Goal: Task Accomplishment & Management: Use online tool/utility

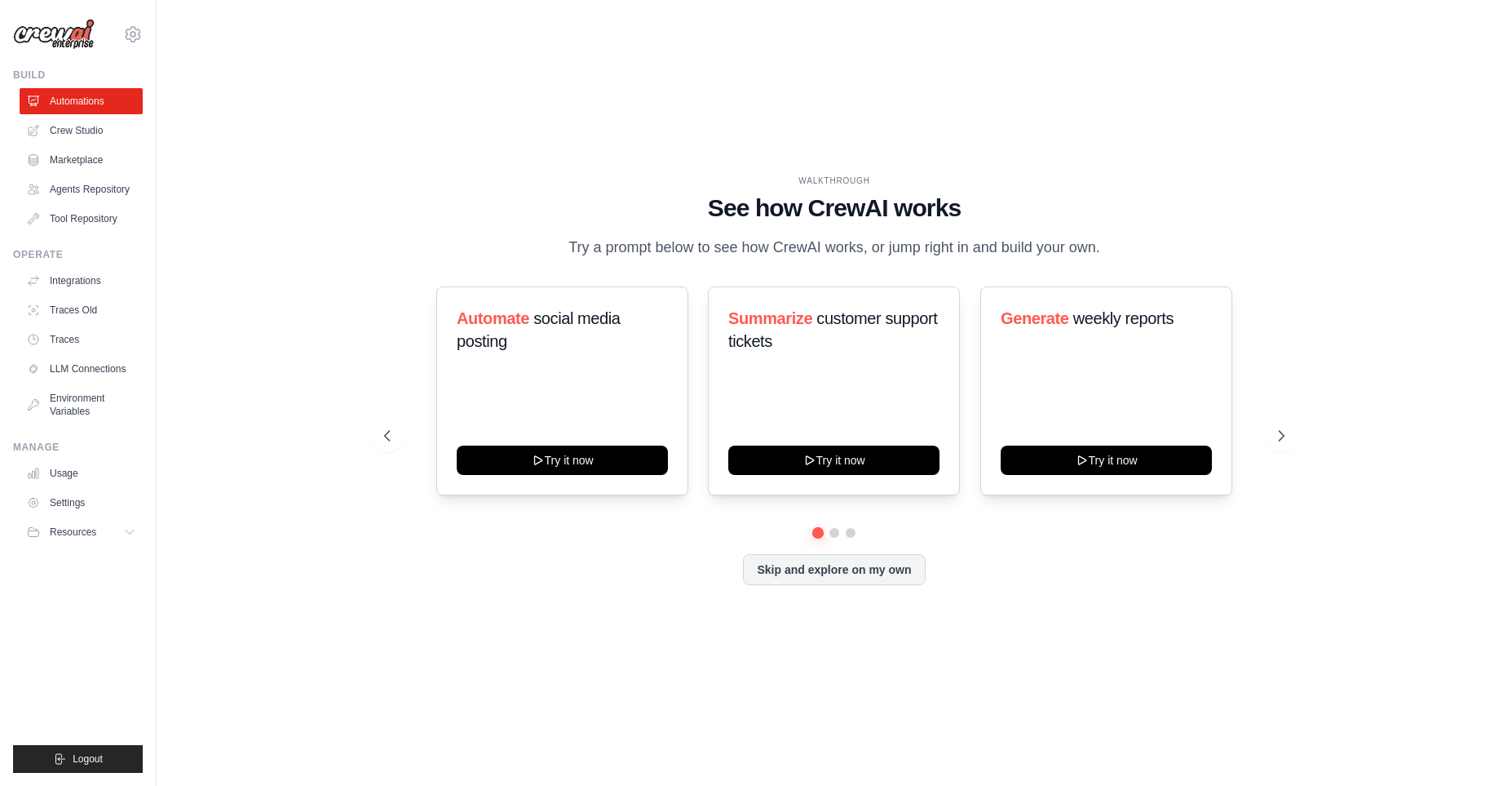
click at [523, 639] on div "WALKTHROUGH See how [PERSON_NAME] works Try a prompt below to see how [PERSON_N…" at bounding box center [834, 393] width 1303 height 753
click at [92, 125] on link "Crew Studio" at bounding box center [83, 131] width 123 height 26
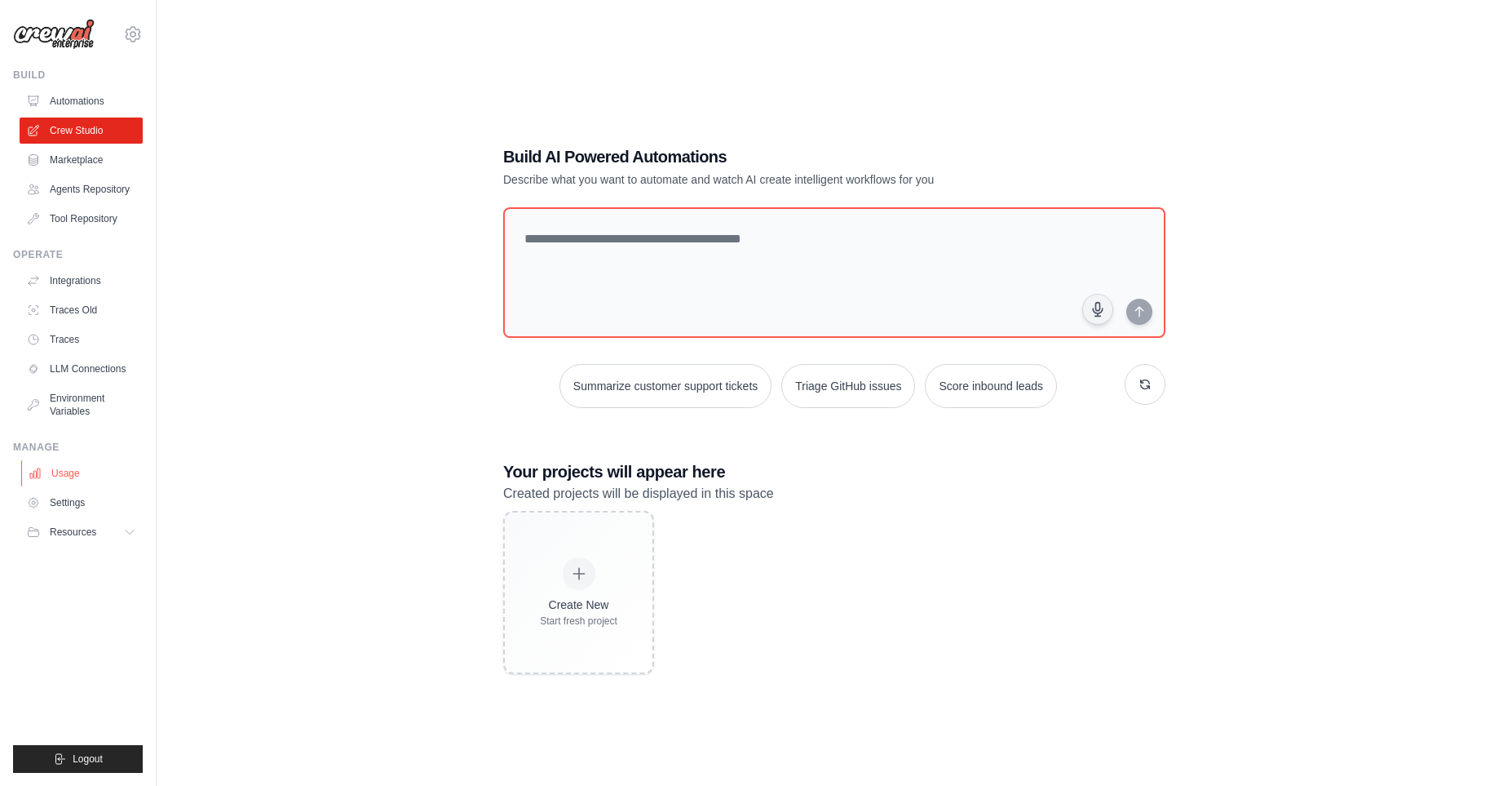
click at [87, 472] on link "Usage" at bounding box center [83, 473] width 123 height 26
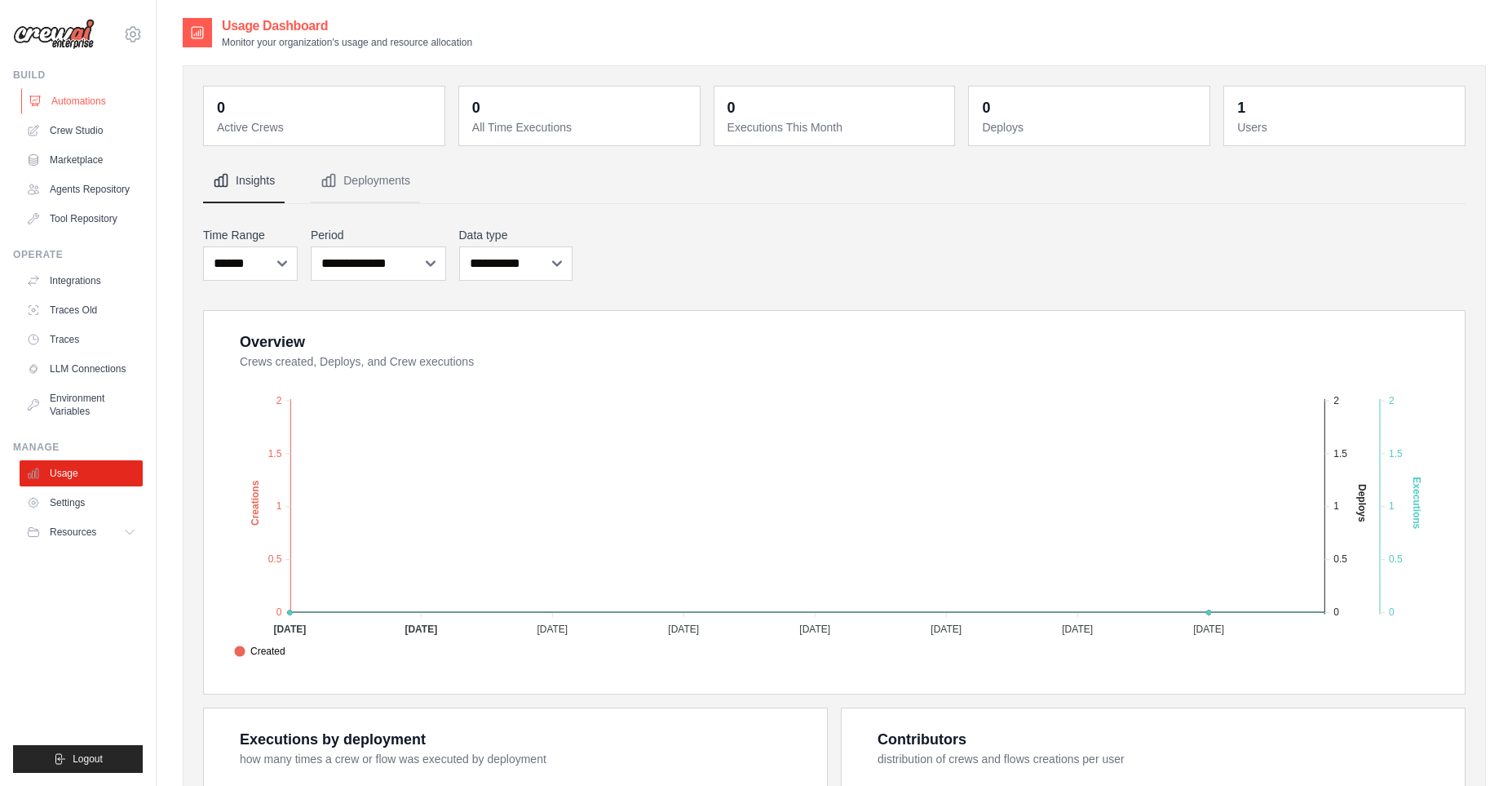
click at [104, 107] on link "Automations" at bounding box center [83, 102] width 123 height 26
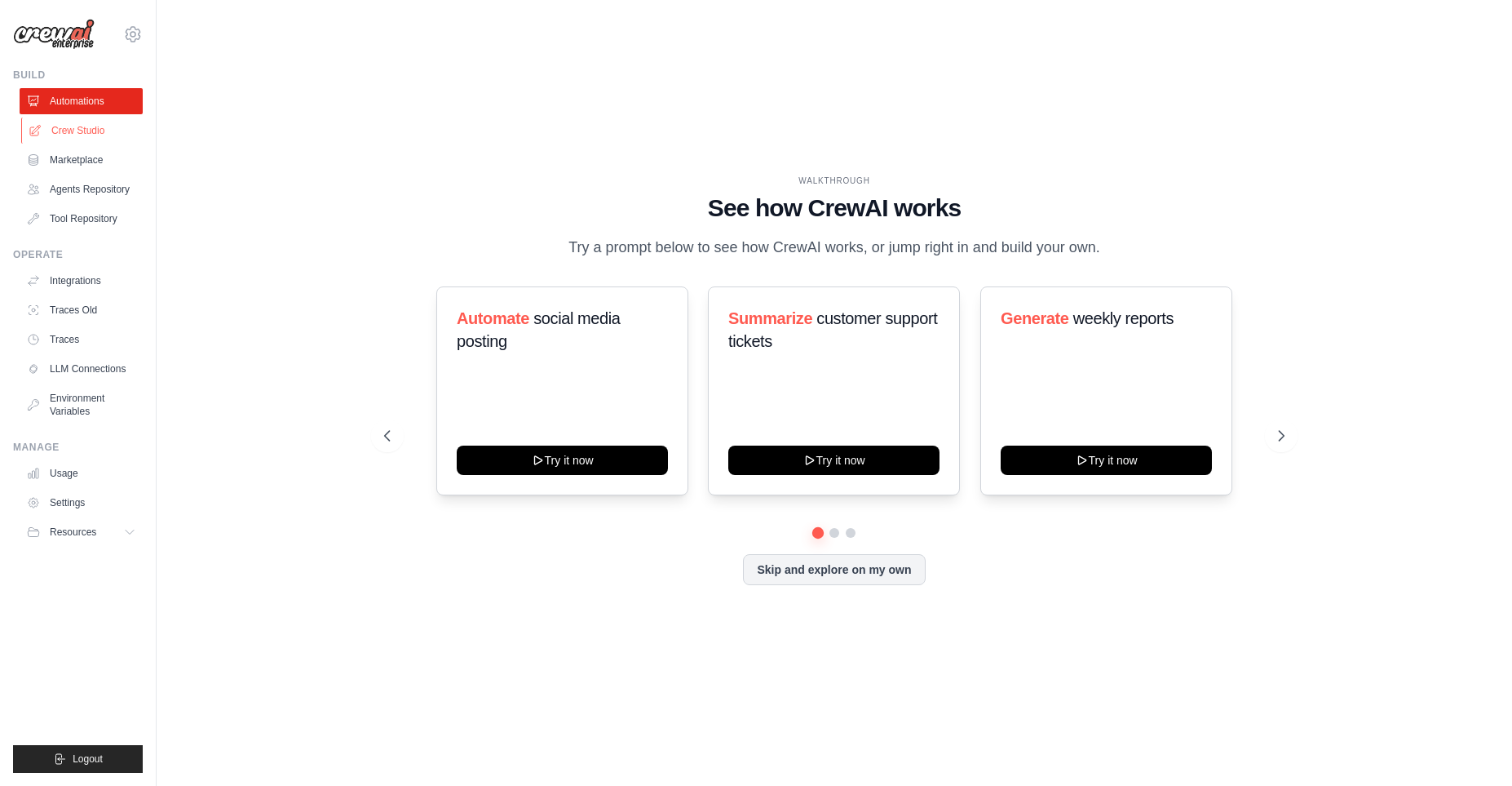
click at [84, 134] on link "Crew Studio" at bounding box center [83, 131] width 123 height 26
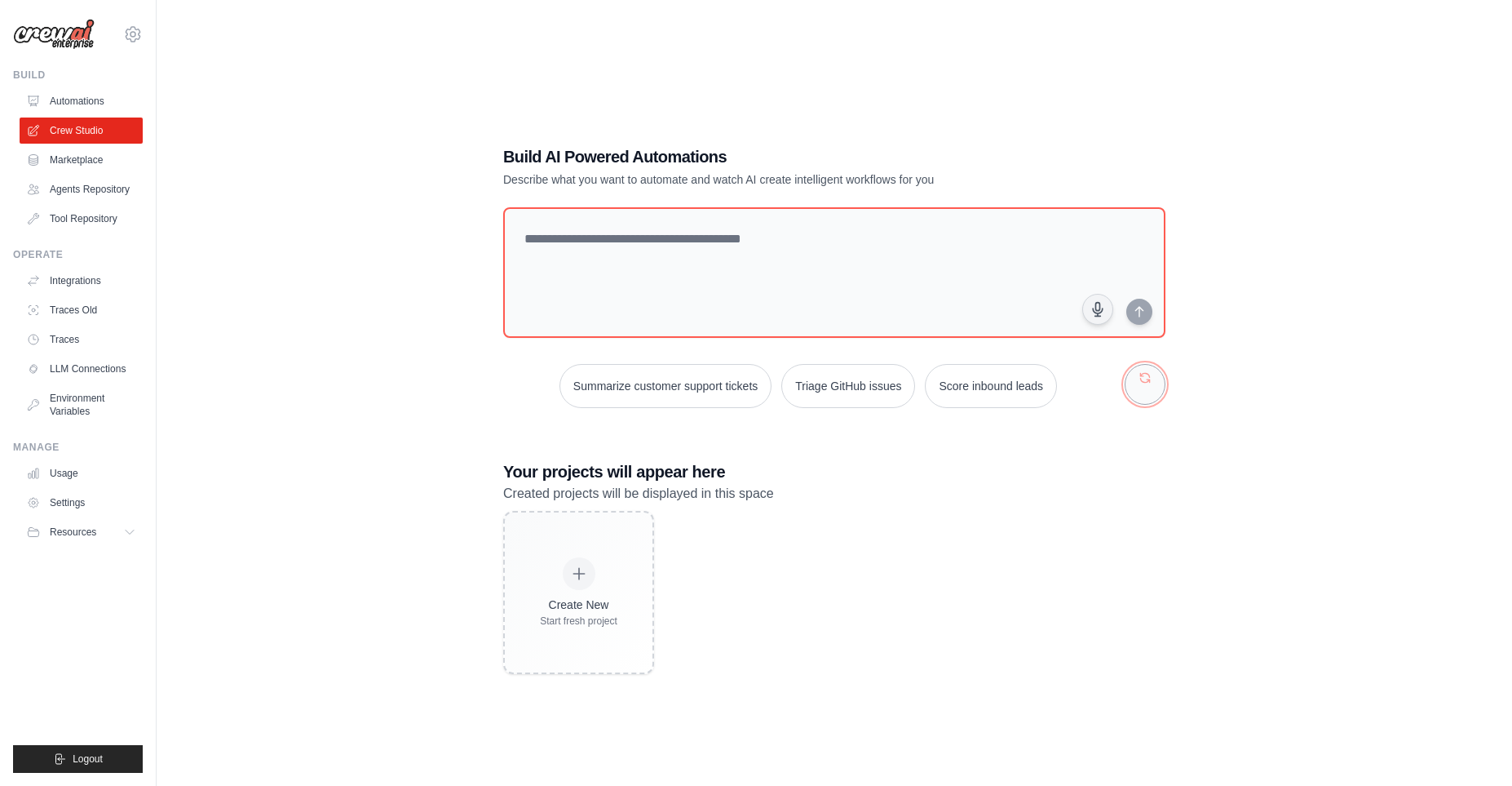
click at [1143, 391] on button "button" at bounding box center [1144, 384] width 40 height 40
click at [845, 389] on button "Generate weekly reports" at bounding box center [816, 386] width 152 height 44
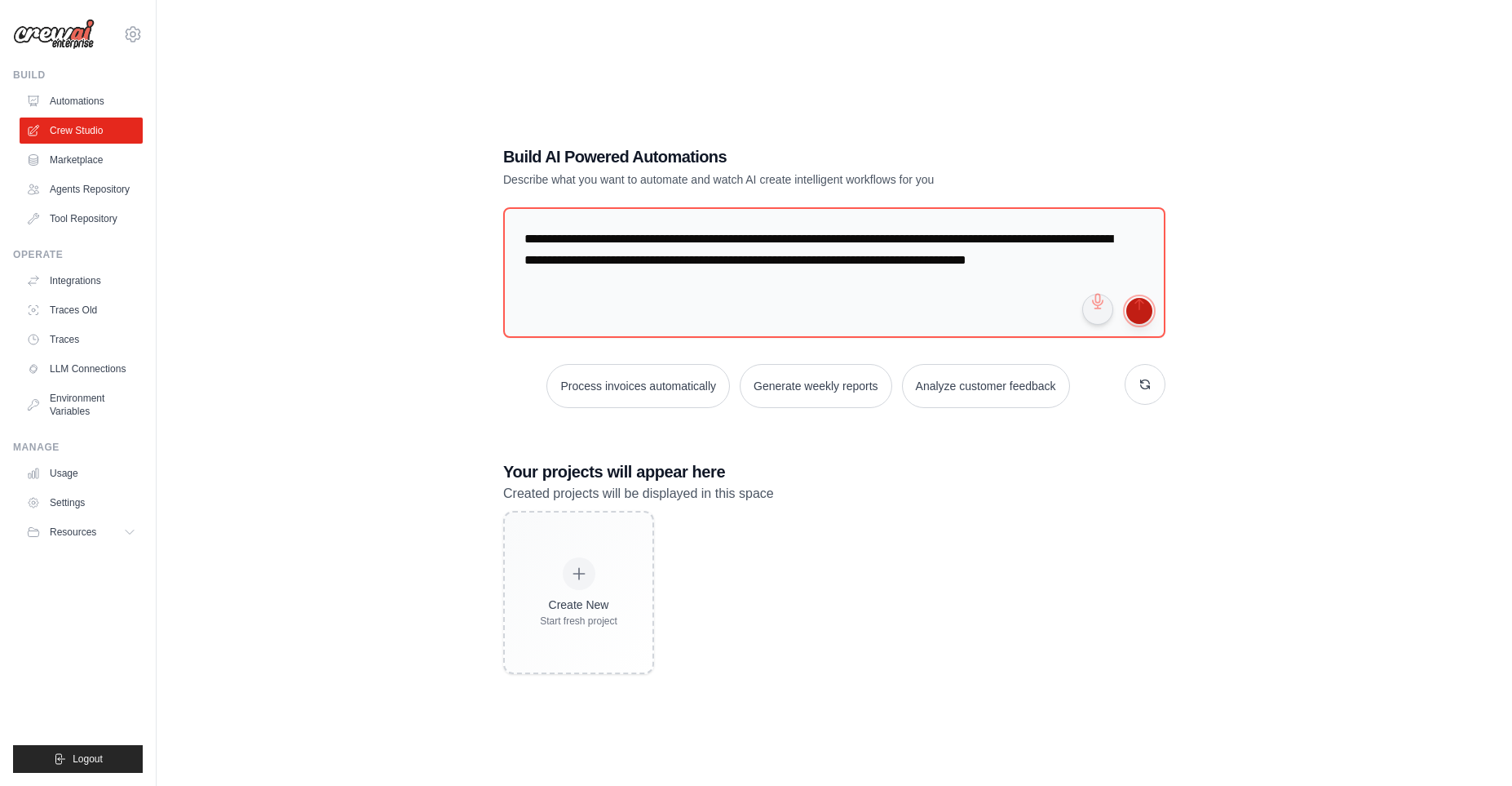
click at [1138, 318] on button "submit" at bounding box center [1139, 311] width 26 height 26
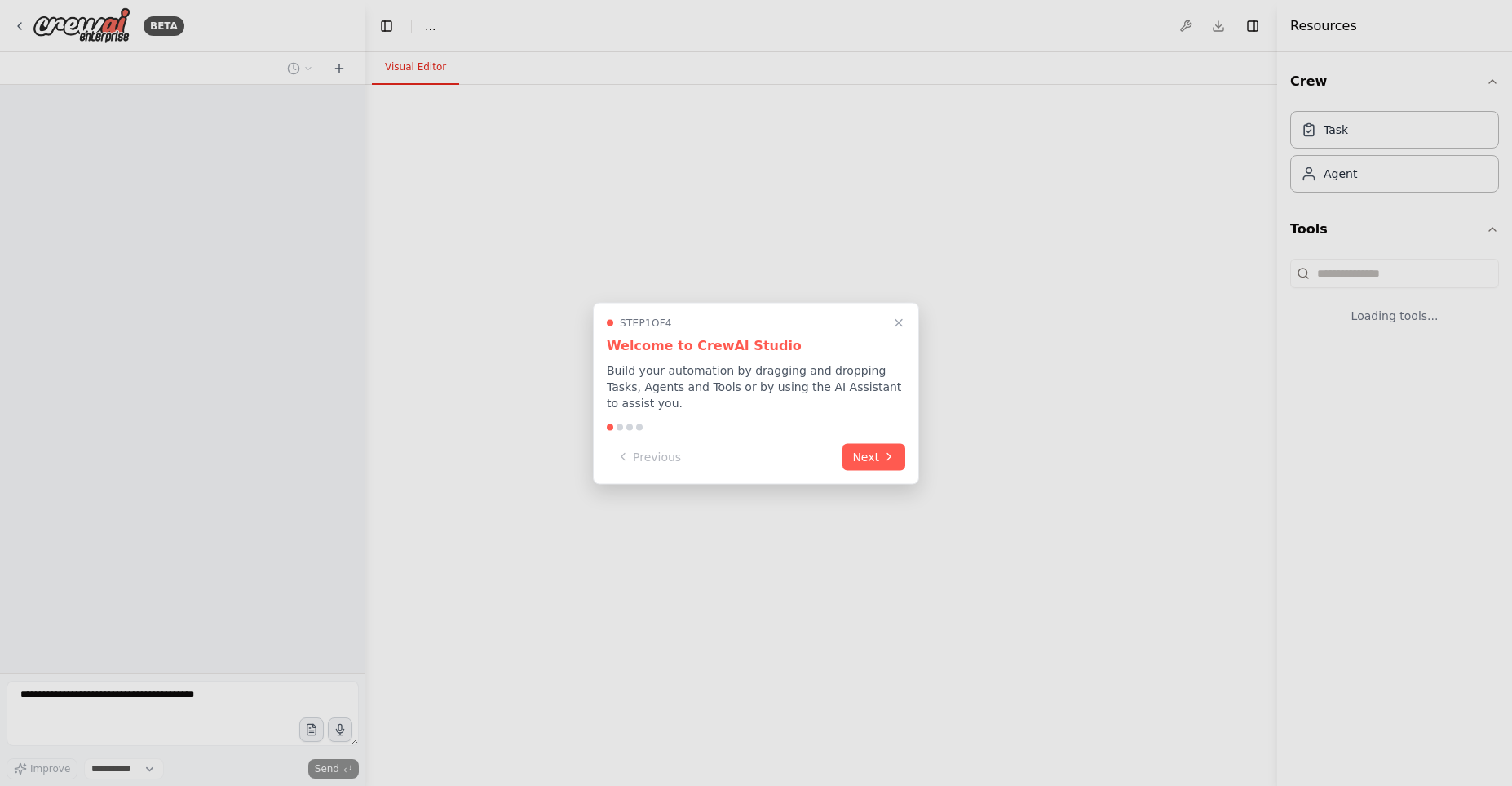
select select "****"
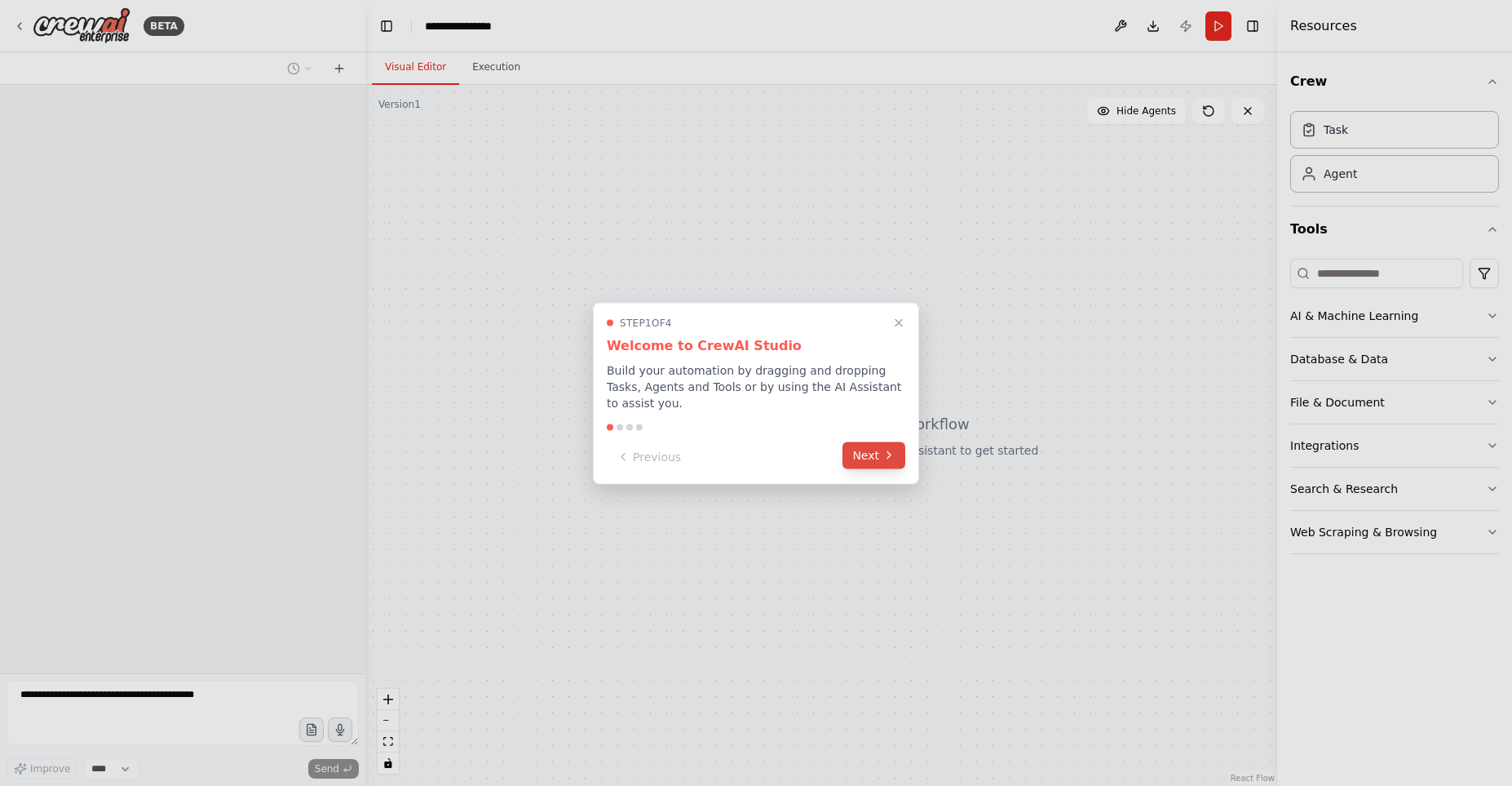
click at [873, 447] on button "Next" at bounding box center [873, 455] width 63 height 27
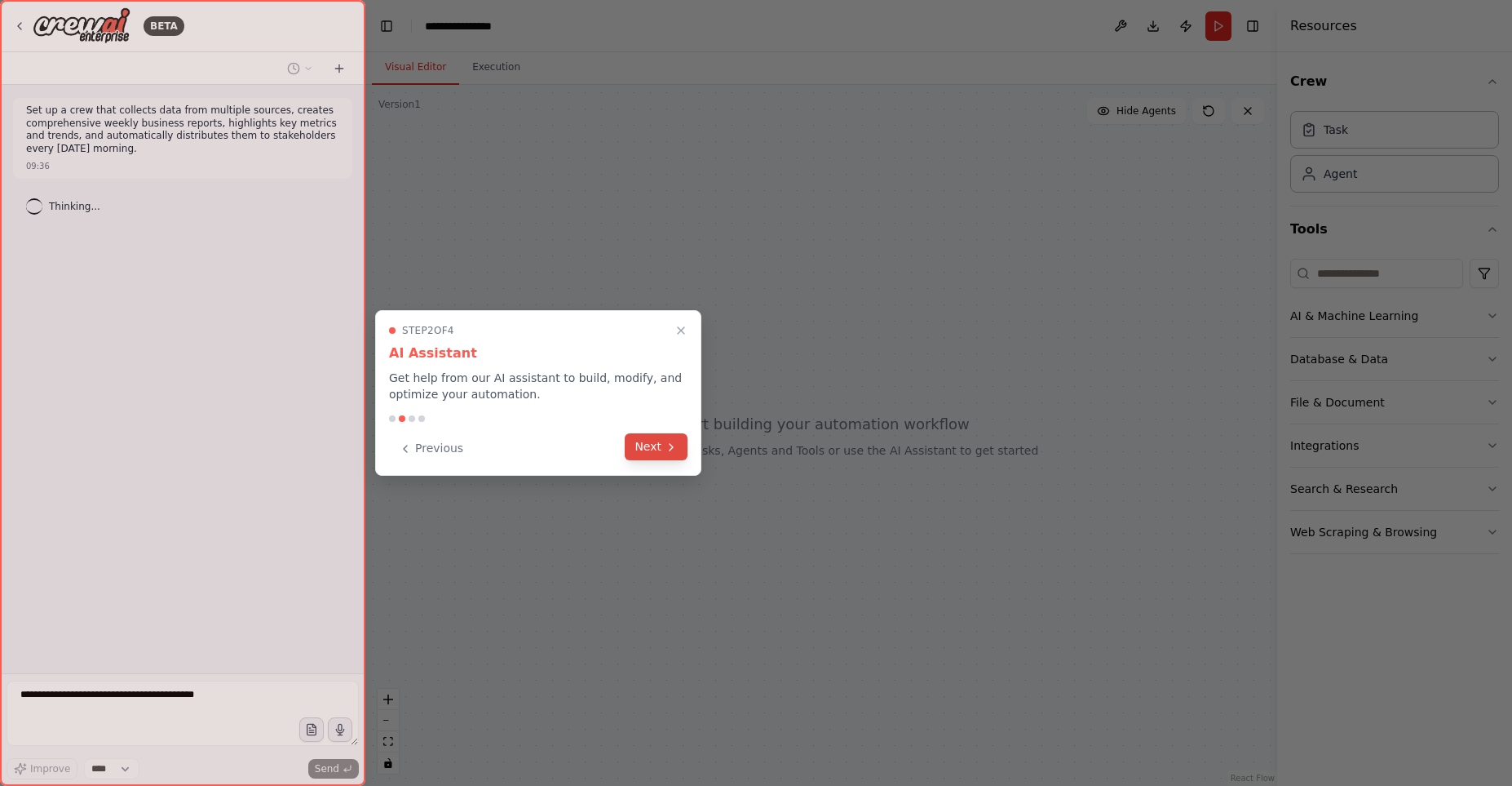
click at [651, 443] on button "Next" at bounding box center [656, 446] width 63 height 27
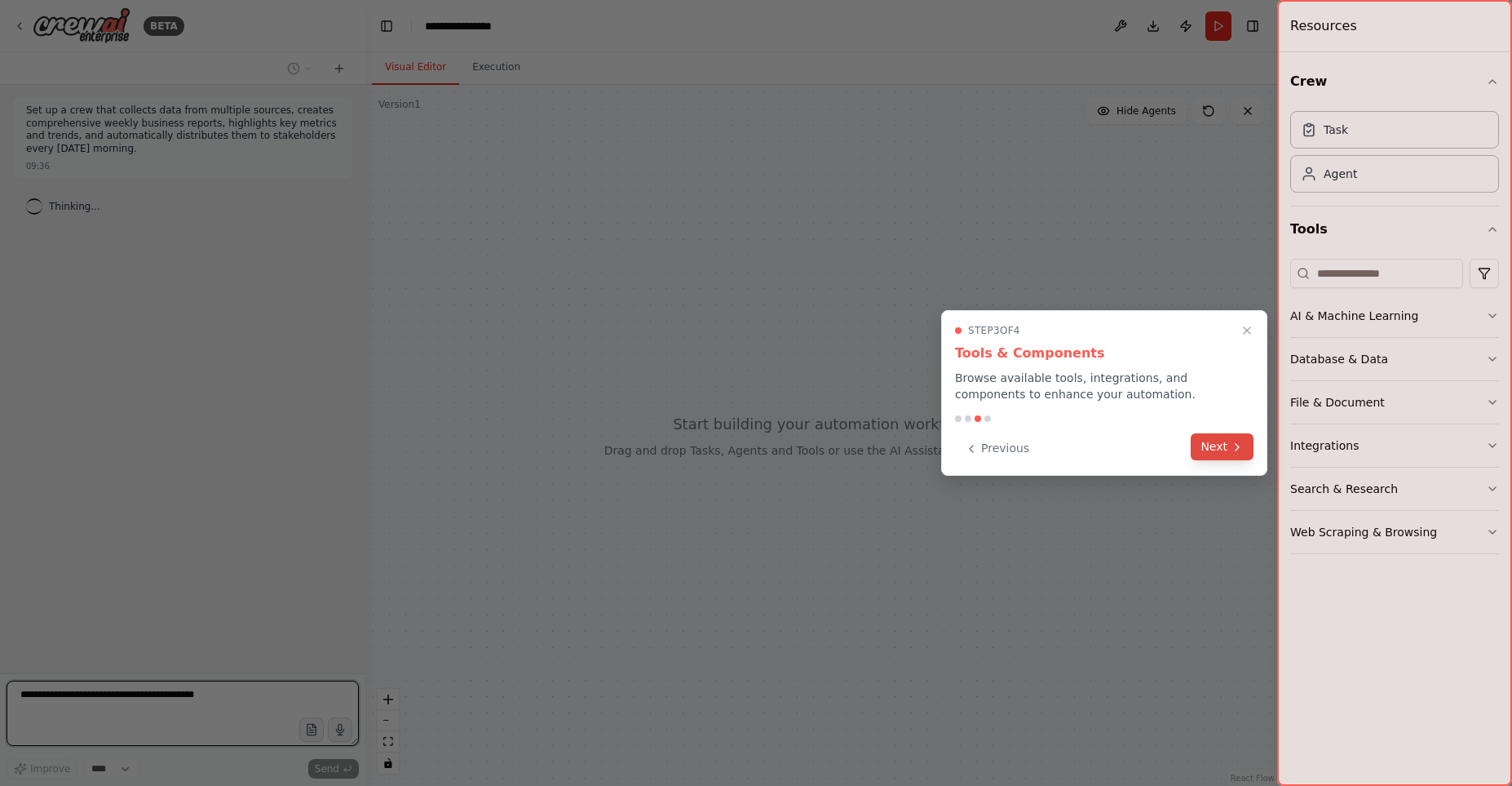
click at [1220, 440] on button "Next" at bounding box center [1221, 446] width 63 height 27
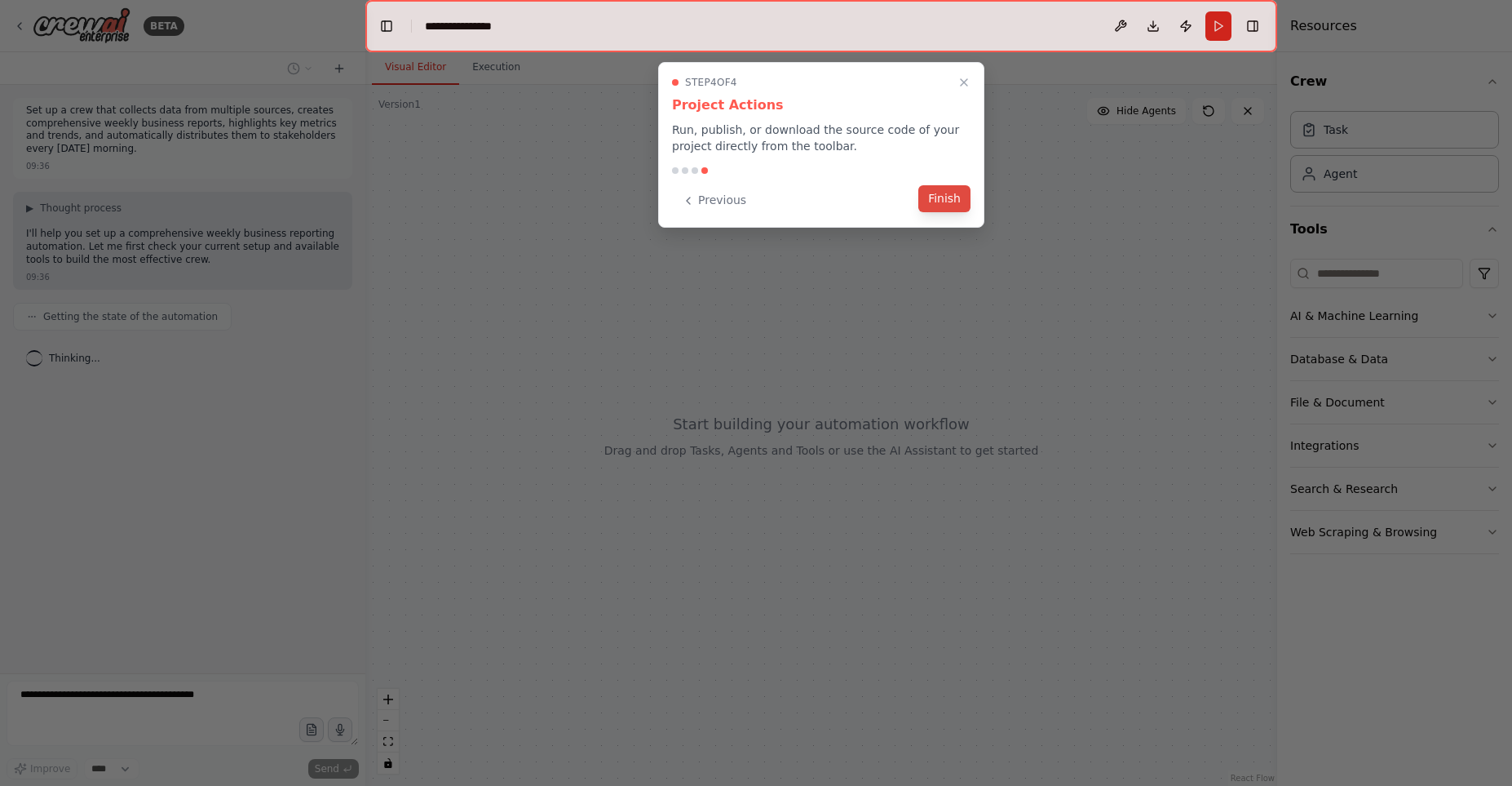
click at [928, 200] on button "Finish" at bounding box center [944, 199] width 52 height 27
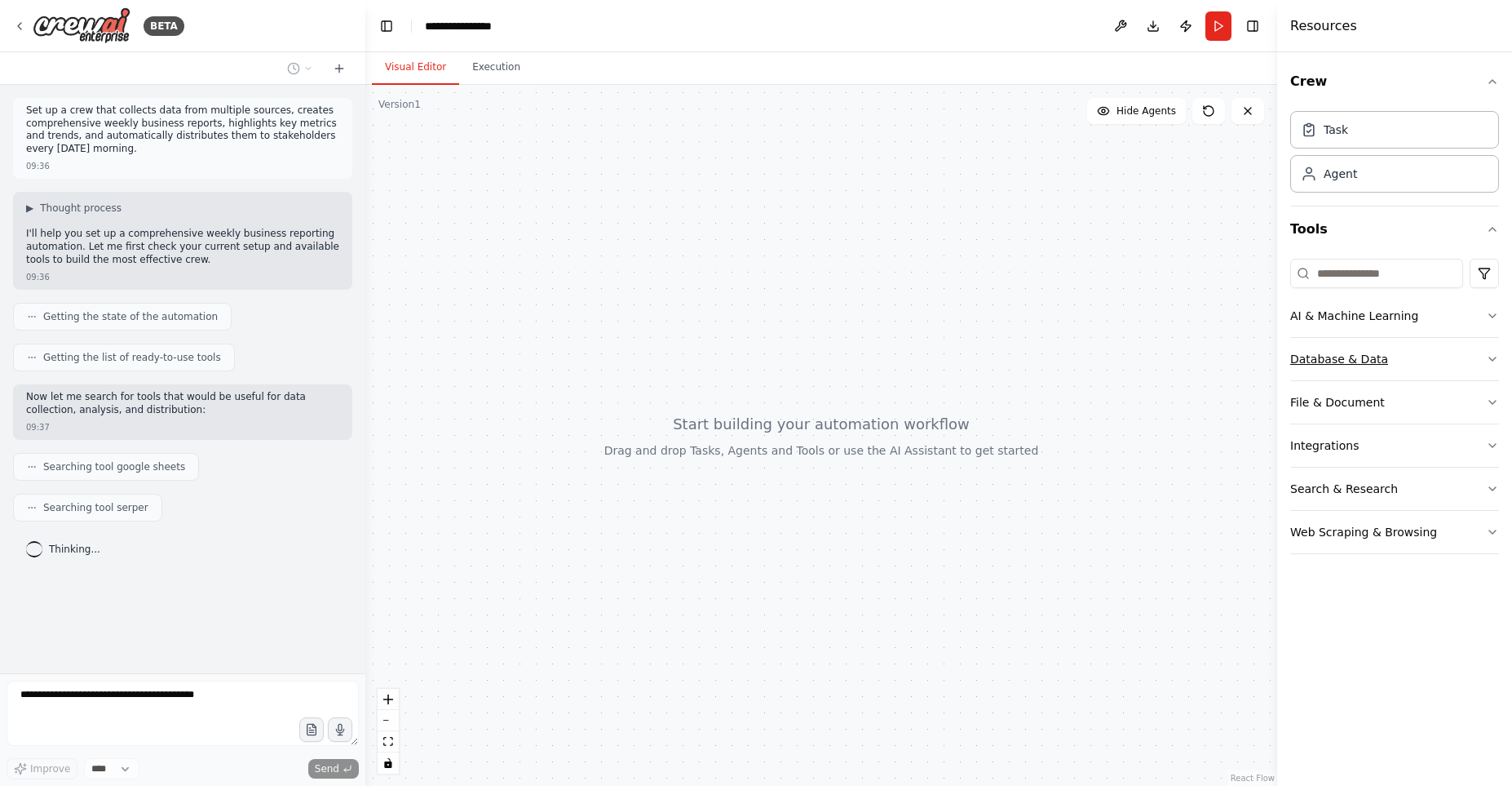
click at [1477, 365] on button "Database & Data" at bounding box center [1394, 359] width 209 height 42
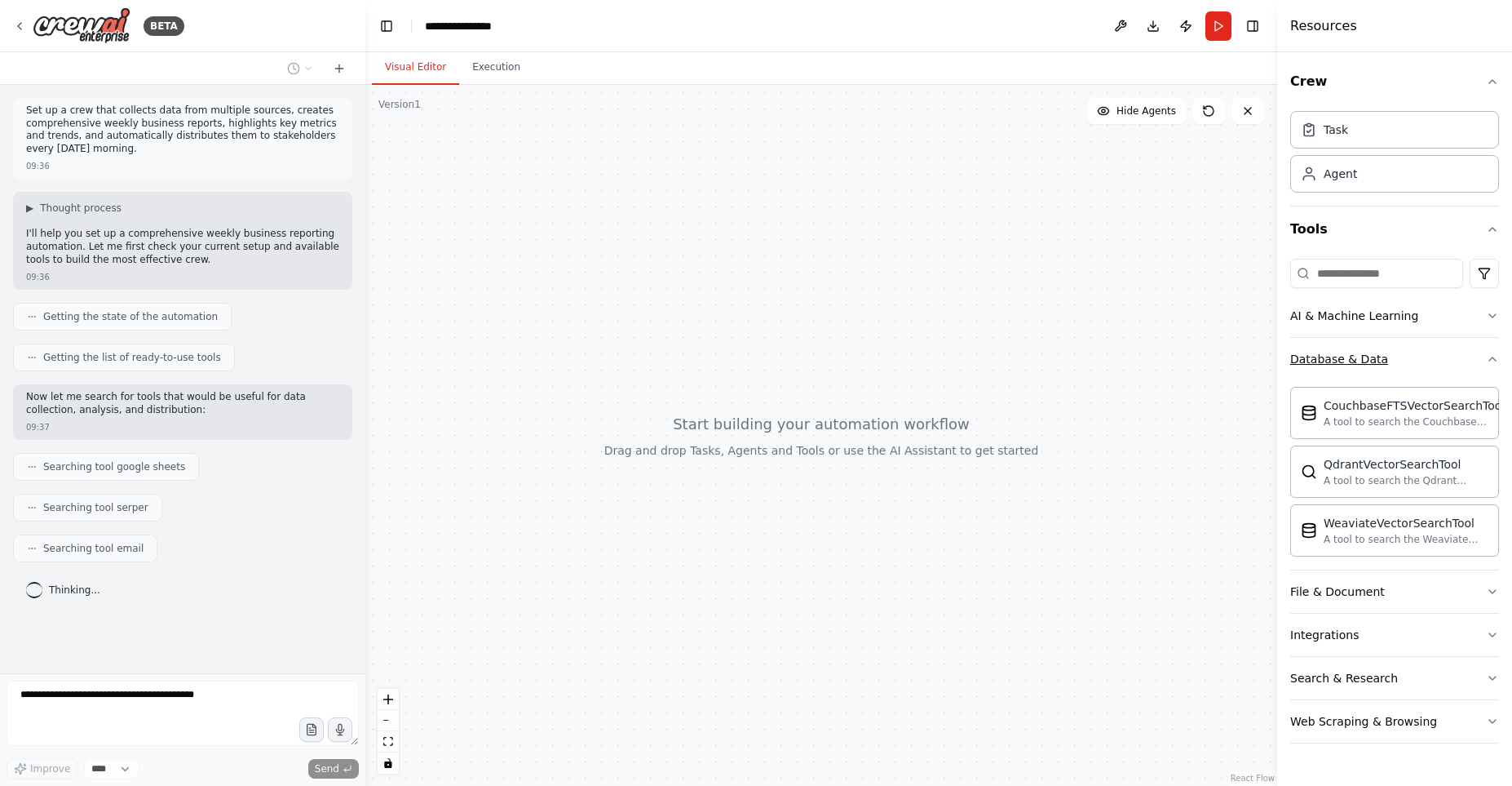
click at [1483, 364] on button "Database & Data" at bounding box center [1394, 359] width 209 height 42
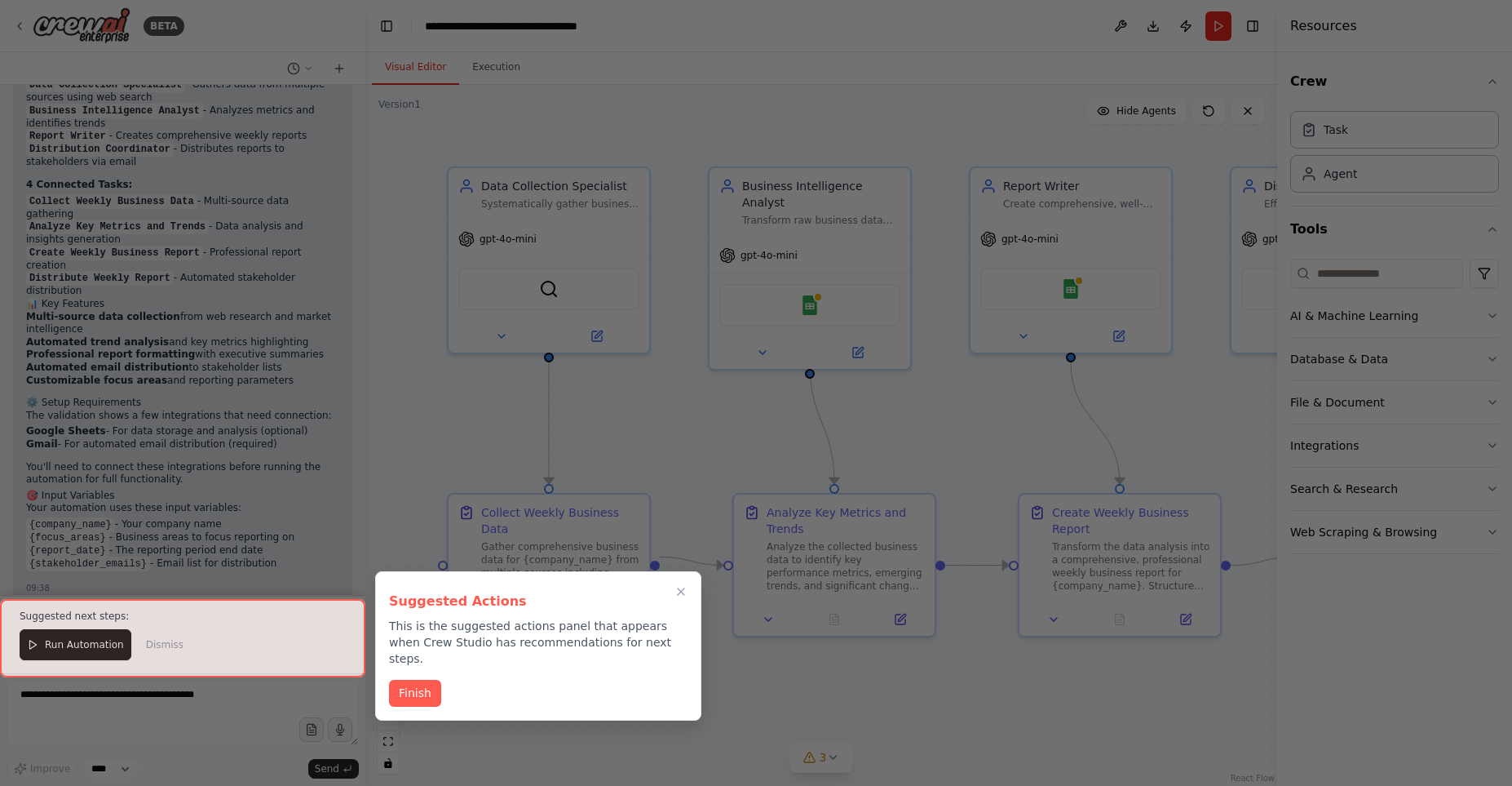
scroll to position [1241, 0]
